Goal: Task Accomplishment & Management: Use online tool/utility

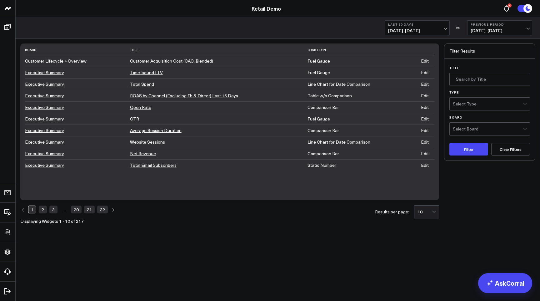
click at [429, 60] on link "Edit" at bounding box center [425, 61] width 8 height 6
